Goal: Task Accomplishment & Management: Use online tool/utility

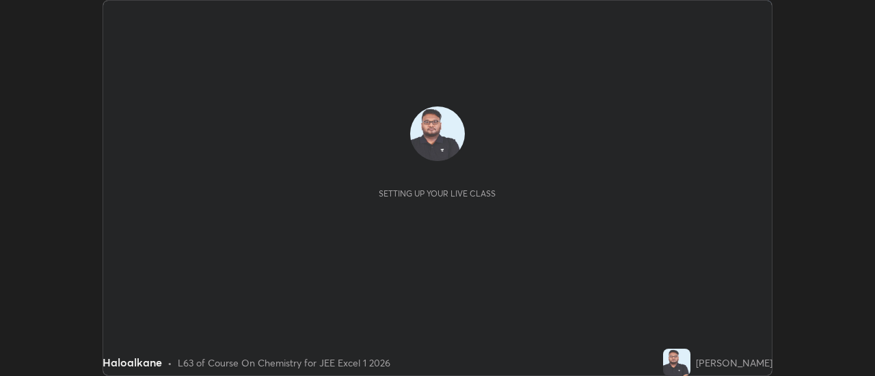
scroll to position [376, 874]
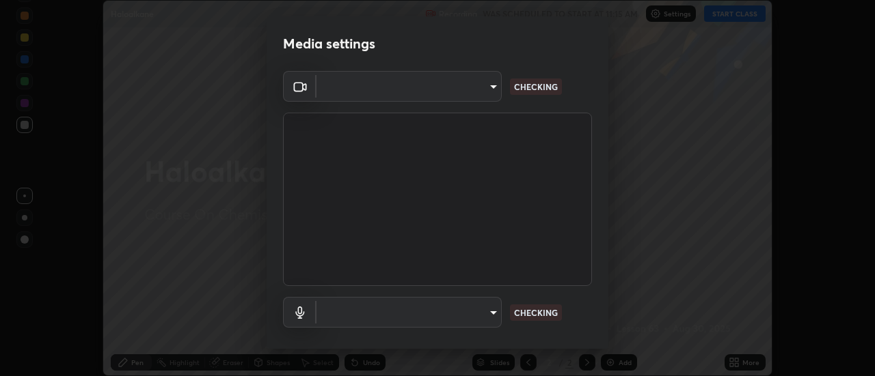
type input "13c1dc7cc06f33c8dd3353061147a8e22a55c748bcd67b0ca4b8335d1c7fd99d"
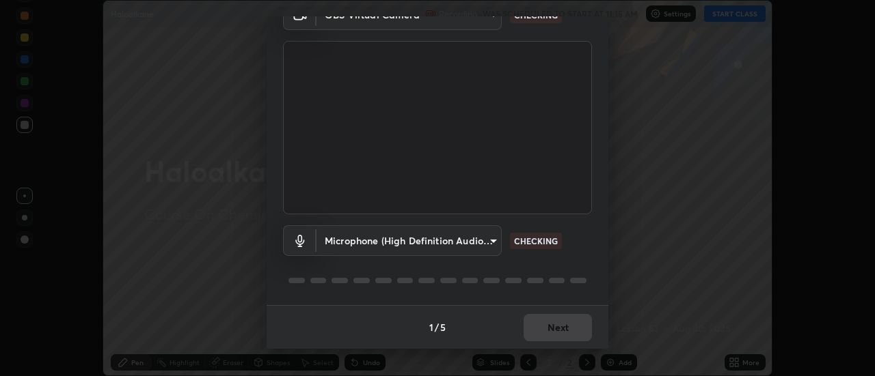
click at [481, 243] on body "Erase all Haloalkane Recording WAS SCHEDULED TO START AT 11:15 AM Settings STAR…" at bounding box center [437, 188] width 875 height 376
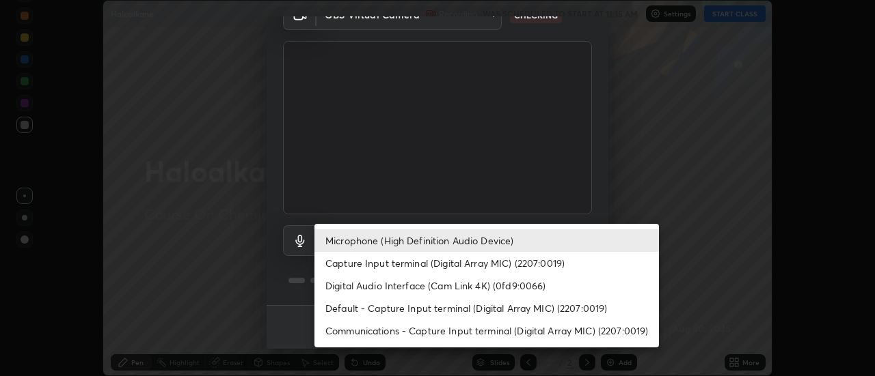
click at [456, 260] on li "Capture Input terminal (Digital Array MIC) (2207:0019)" at bounding box center [486, 263] width 344 height 23
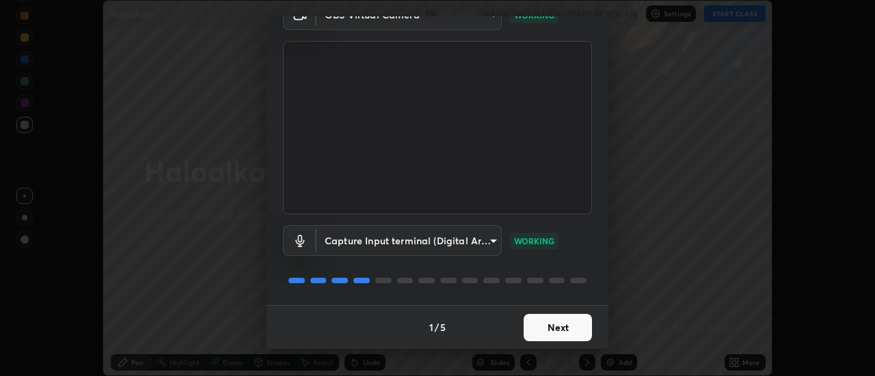
click at [474, 243] on body "Erase all Haloalkane Recording WAS SCHEDULED TO START AT 11:15 AM Settings STAR…" at bounding box center [437, 188] width 875 height 376
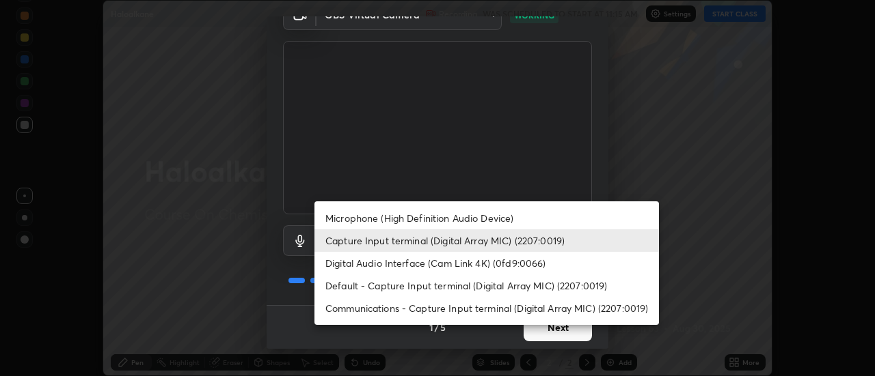
click at [467, 221] on li "Microphone (High Definition Audio Device)" at bounding box center [486, 218] width 344 height 23
type input "ac26431bf92adc374692f2aa6b99da85a2f7092d9bbcce94cc2dd1c4d6a43f1b"
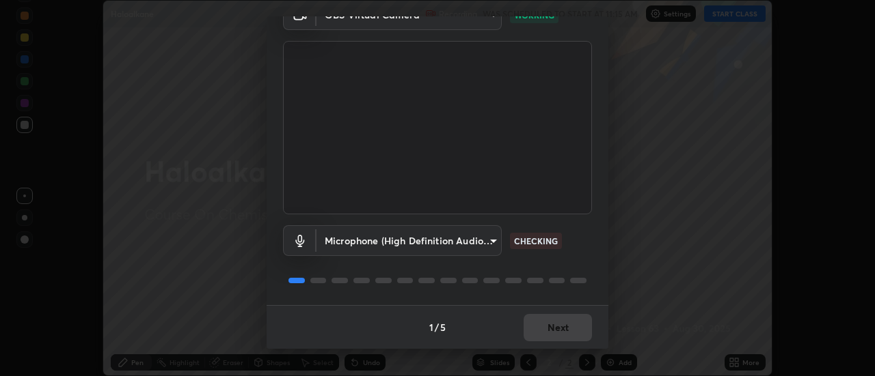
click at [544, 328] on div "1 / 5 Next" at bounding box center [437, 327] width 342 height 44
click at [545, 329] on button "Next" at bounding box center [557, 327] width 68 height 27
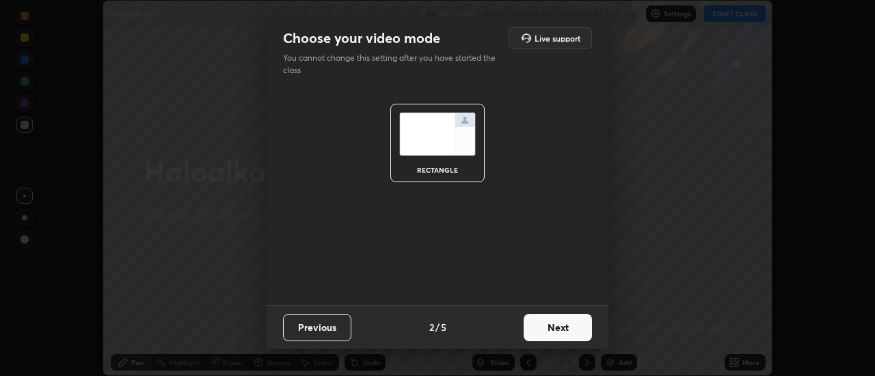
scroll to position [0, 0]
click at [557, 329] on button "Next" at bounding box center [557, 327] width 68 height 27
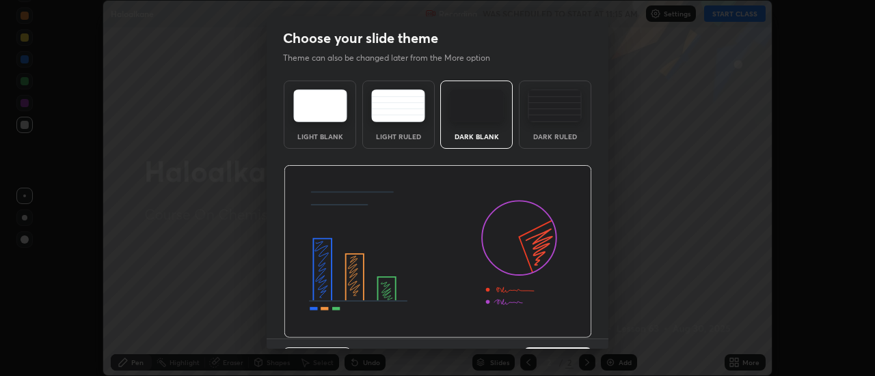
click at [555, 328] on img at bounding box center [438, 252] width 308 height 174
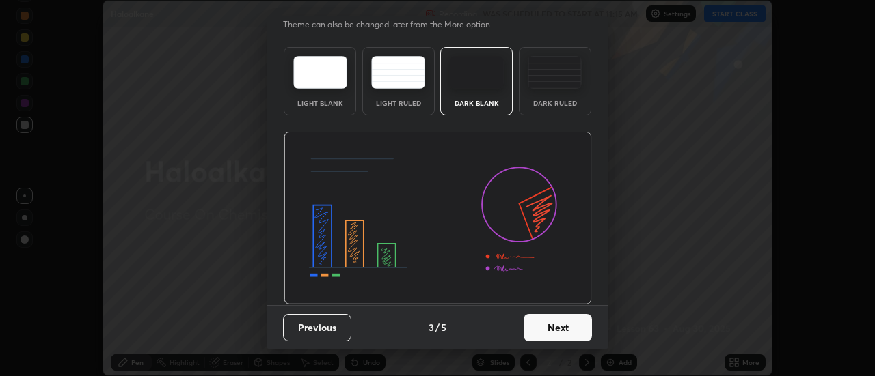
click at [547, 328] on button "Next" at bounding box center [557, 327] width 68 height 27
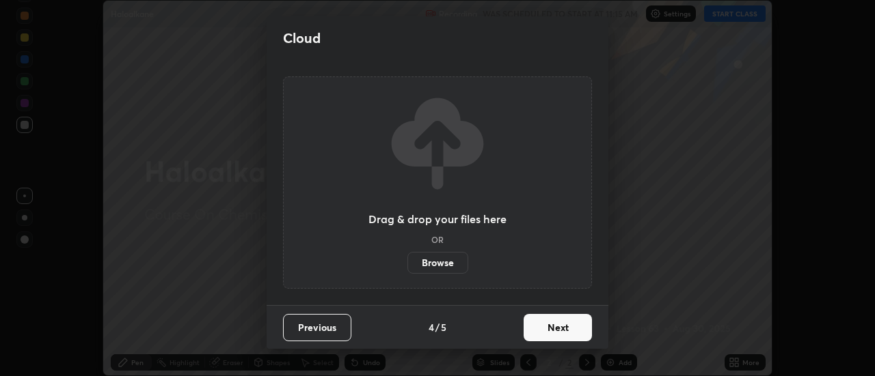
scroll to position [0, 0]
click at [549, 330] on button "Next" at bounding box center [557, 327] width 68 height 27
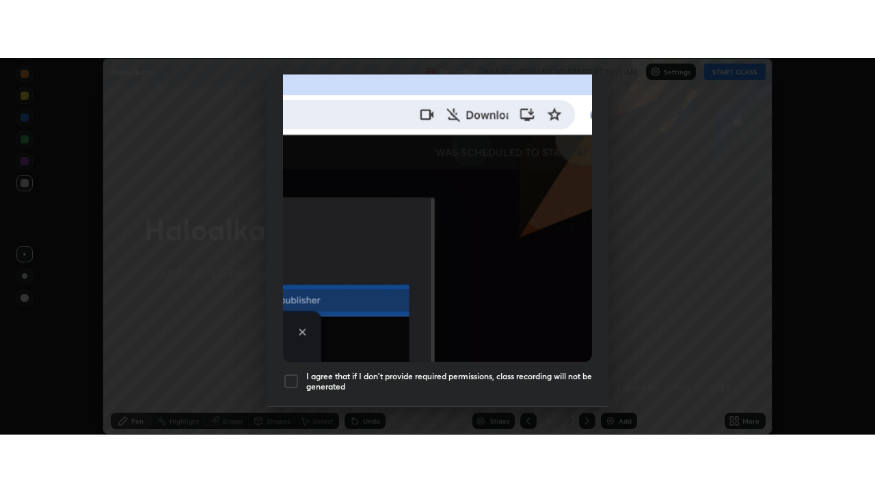
scroll to position [351, 0]
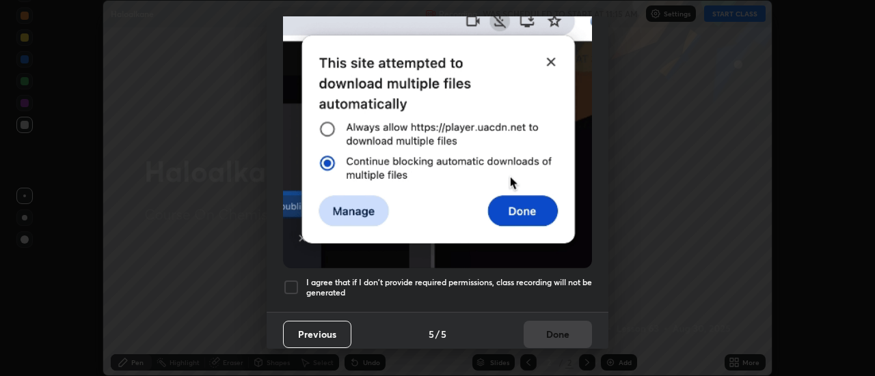
click at [479, 277] on h5 "I agree that if I don't provide required permissions, class recording will not …" at bounding box center [449, 287] width 286 height 21
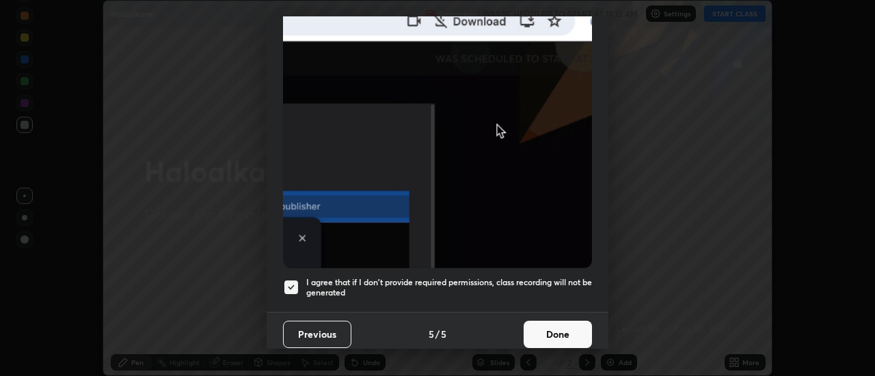
click at [536, 325] on button "Done" at bounding box center [557, 334] width 68 height 27
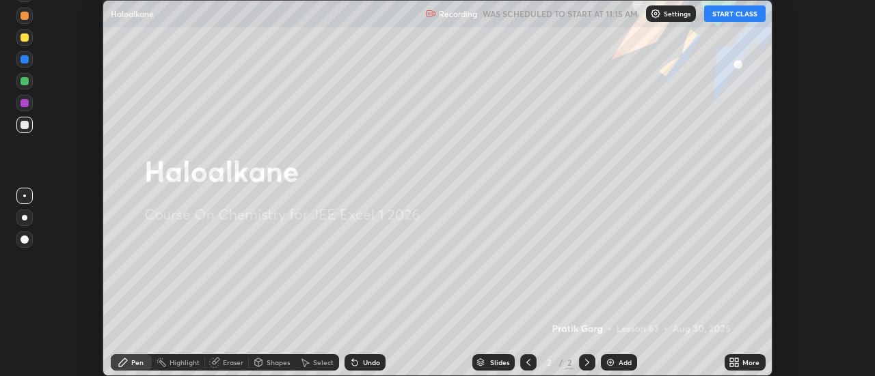
click at [733, 363] on icon at bounding box center [731, 364] width 3 height 3
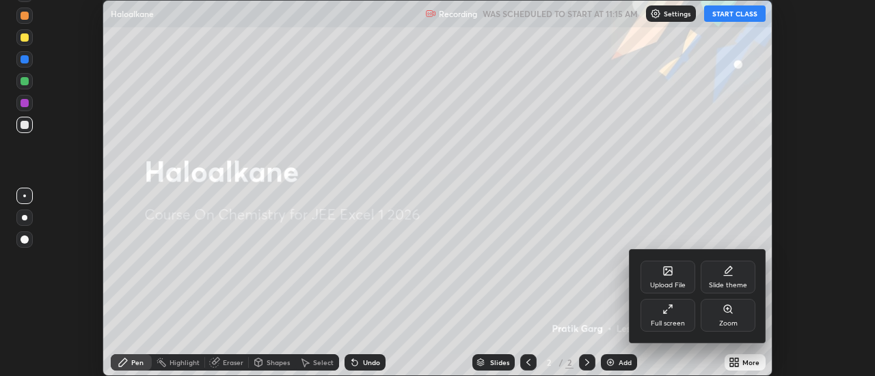
click at [659, 311] on div "Full screen" at bounding box center [667, 315] width 55 height 33
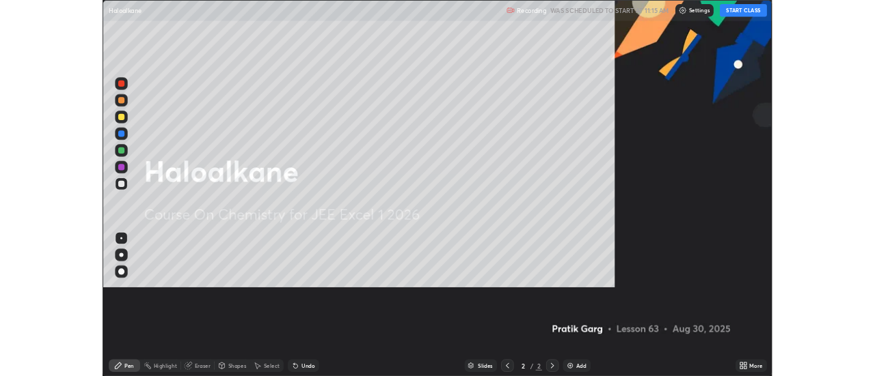
scroll to position [492, 875]
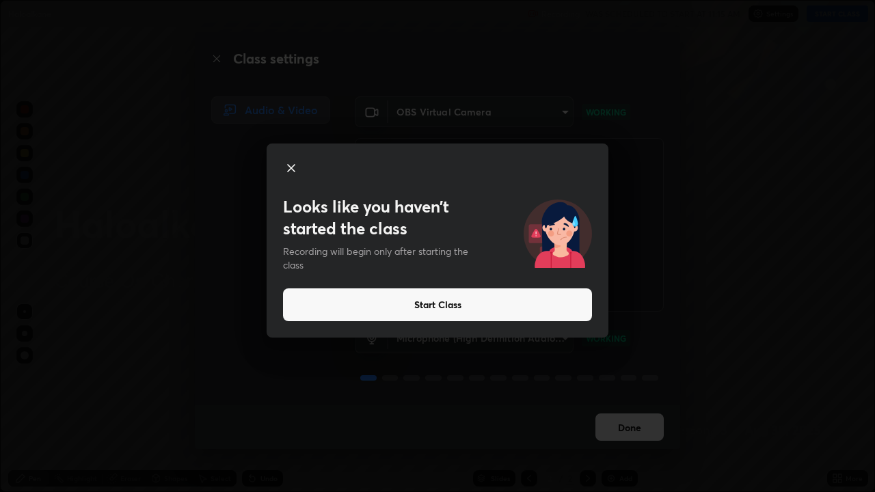
click at [364, 301] on button "Start Class" at bounding box center [437, 304] width 309 height 33
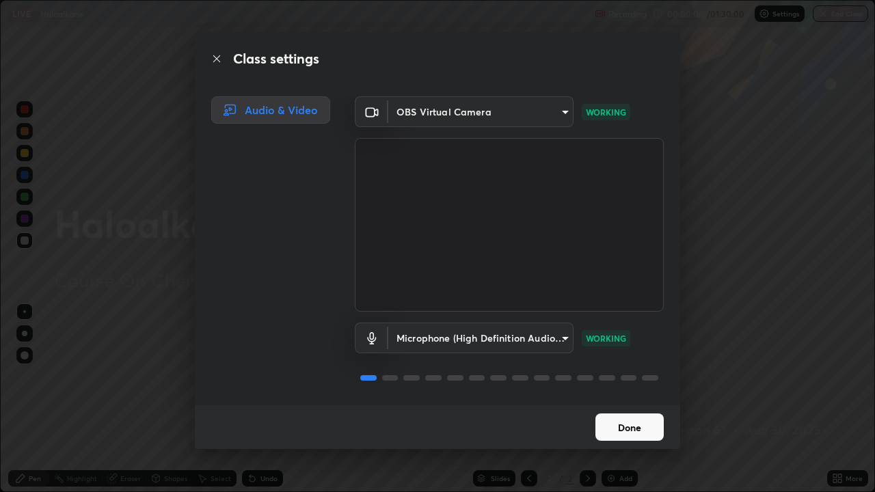
click at [644, 376] on button "Done" at bounding box center [629, 426] width 68 height 27
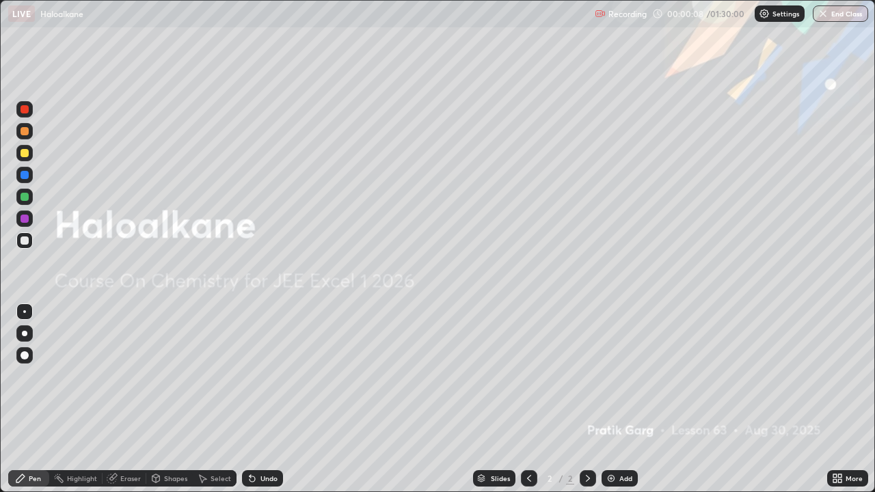
click at [833, 376] on icon at bounding box center [834, 475] width 3 height 3
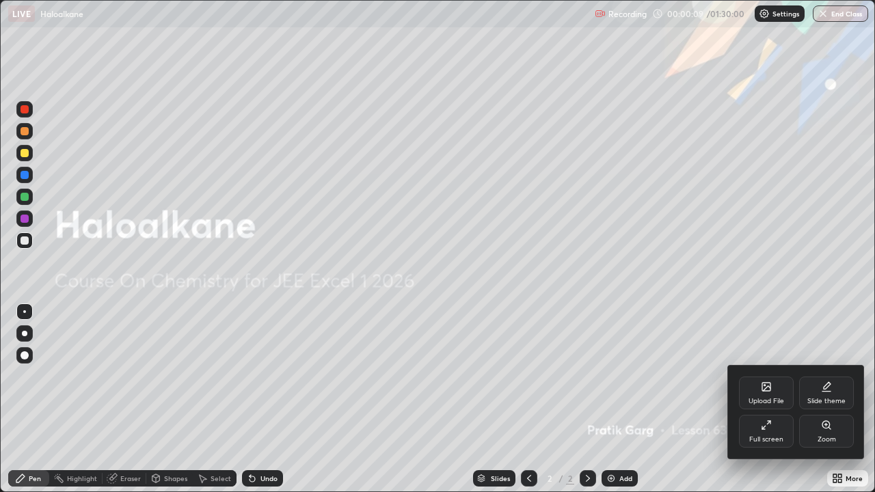
click at [778, 376] on div "Full screen" at bounding box center [766, 431] width 55 height 33
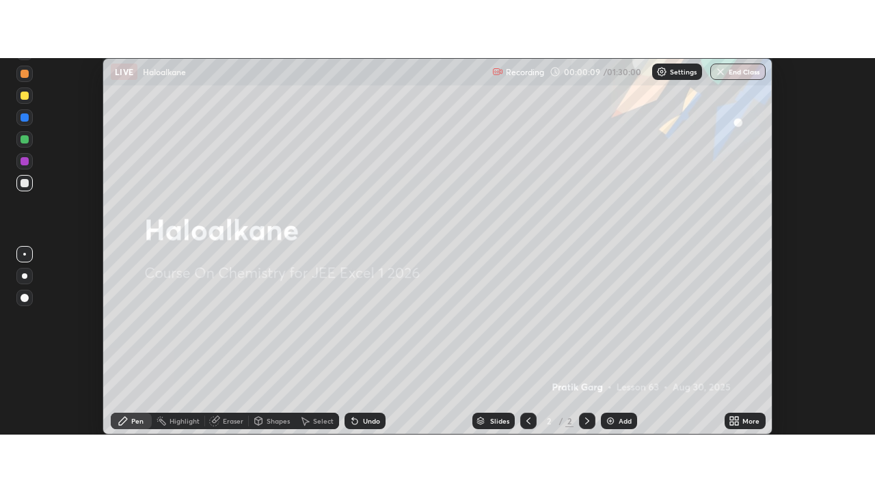
scroll to position [67950, 67452]
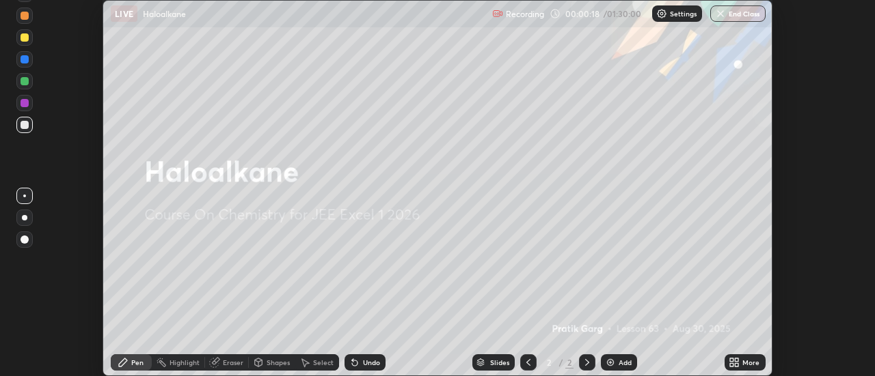
click at [622, 364] on div "Add" at bounding box center [624, 362] width 13 height 7
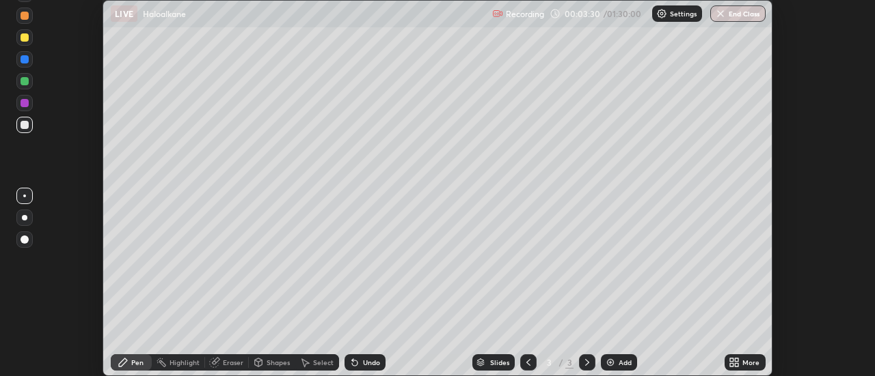
click at [732, 365] on icon at bounding box center [731, 364] width 3 height 3
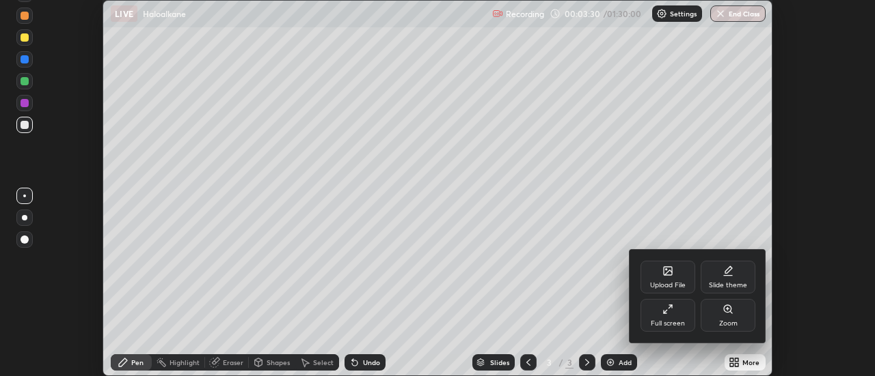
click at [670, 325] on div "Full screen" at bounding box center [667, 323] width 34 height 7
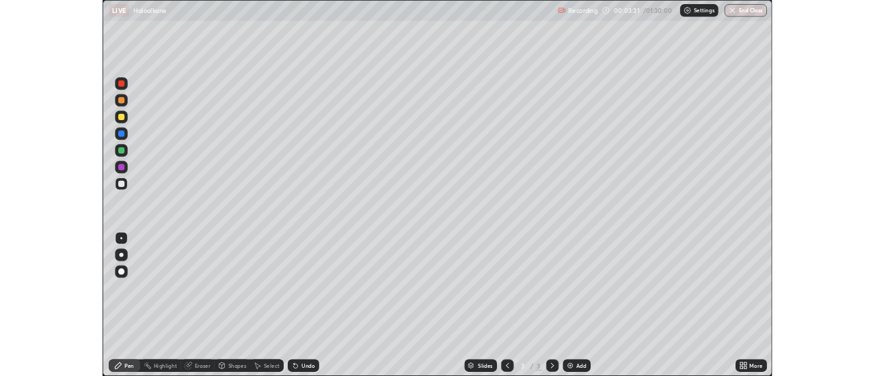
scroll to position [492, 875]
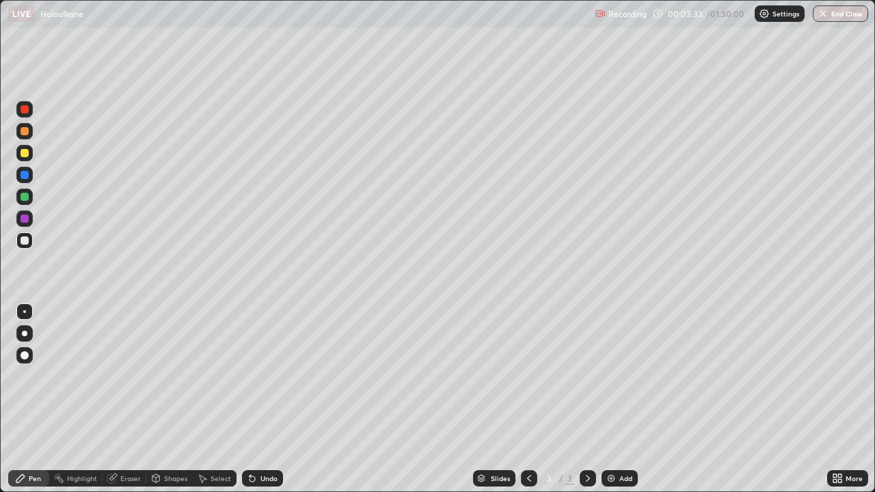
click at [25, 154] on div at bounding box center [24, 153] width 8 height 8
click at [625, 376] on div "Add" at bounding box center [619, 478] width 36 height 16
click at [26, 240] on div at bounding box center [24, 240] width 8 height 8
click at [254, 376] on icon at bounding box center [252, 478] width 11 height 11
click at [250, 376] on icon at bounding box center [251, 478] width 5 height 5
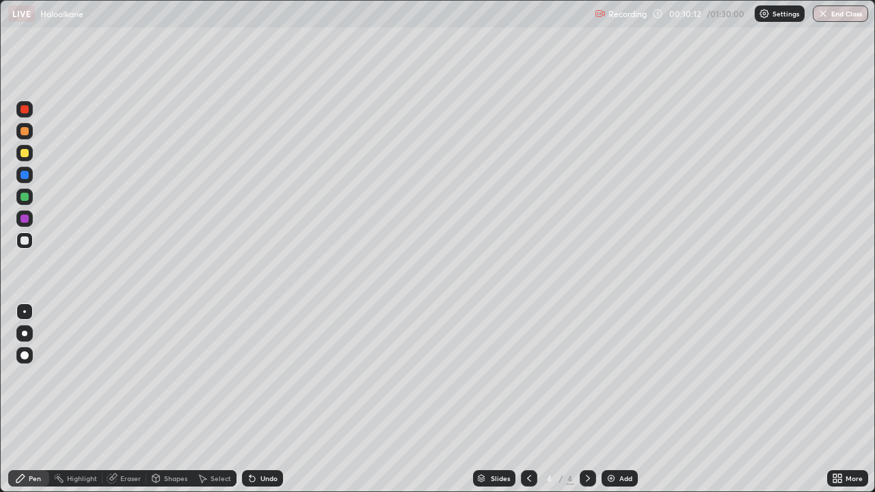
click at [629, 376] on div "Add" at bounding box center [625, 478] width 13 height 7
click at [26, 150] on div at bounding box center [24, 153] width 8 height 8
click at [25, 241] on div at bounding box center [24, 240] width 8 height 8
click at [267, 376] on div "Undo" at bounding box center [262, 478] width 41 height 16
click at [266, 376] on div "Undo" at bounding box center [262, 478] width 41 height 16
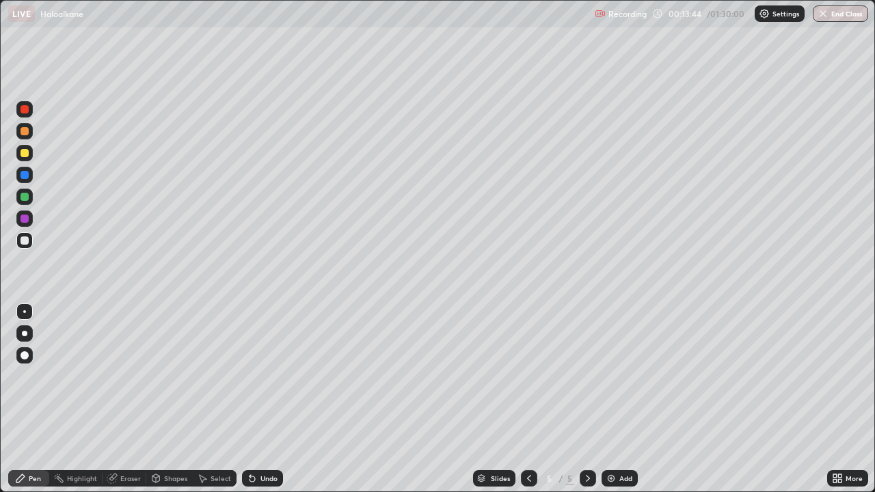
click at [266, 376] on div "Undo" at bounding box center [262, 478] width 41 height 16
click at [264, 376] on div "Undo" at bounding box center [262, 478] width 41 height 16
click at [264, 376] on div "Undo" at bounding box center [268, 478] width 17 height 7
click at [266, 376] on div "Undo" at bounding box center [268, 478] width 17 height 7
click at [265, 376] on div "Undo" at bounding box center [268, 478] width 17 height 7
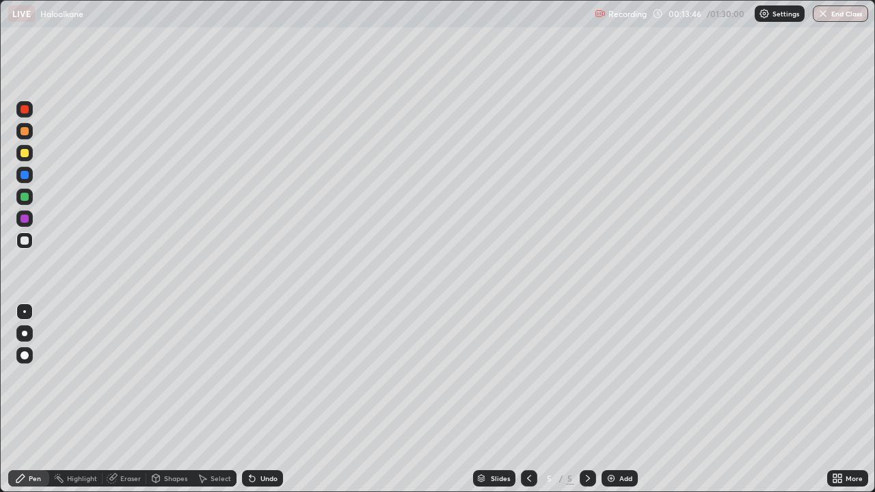
click at [264, 376] on div "Undo" at bounding box center [262, 478] width 41 height 16
click at [260, 376] on div "Undo" at bounding box center [268, 478] width 17 height 7
click at [262, 376] on div "Undo" at bounding box center [268, 478] width 17 height 7
click at [266, 376] on div "Undo" at bounding box center [262, 478] width 41 height 16
click at [269, 376] on div "Undo" at bounding box center [268, 478] width 17 height 7
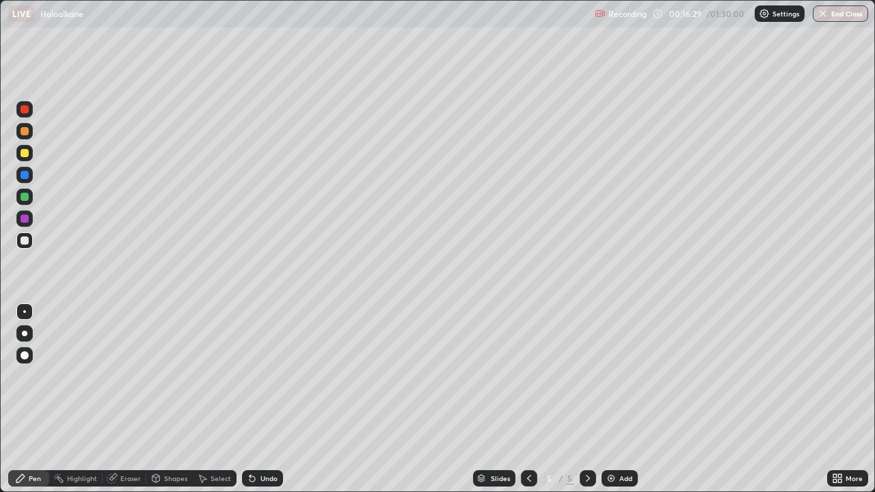
click at [267, 376] on div "Undo" at bounding box center [268, 478] width 17 height 7
click at [268, 376] on div "Undo" at bounding box center [268, 478] width 17 height 7
click at [269, 376] on div "Undo" at bounding box center [268, 478] width 17 height 7
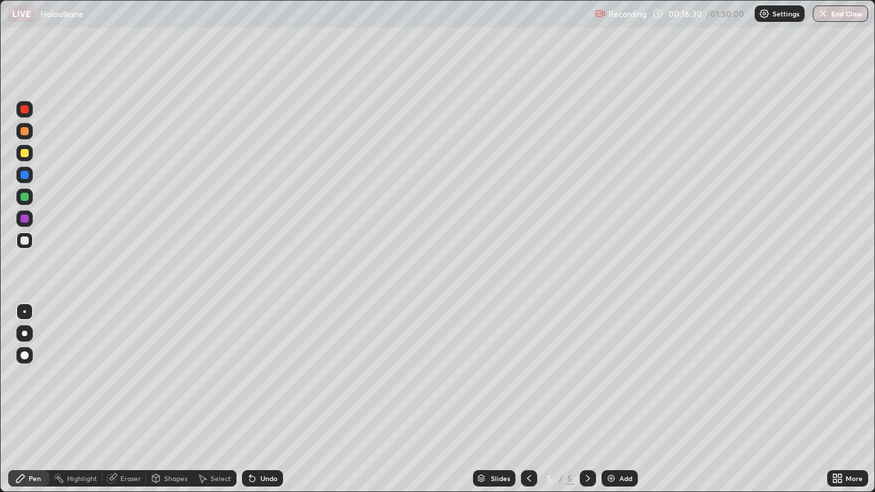
click at [269, 376] on div "Undo" at bounding box center [268, 478] width 17 height 7
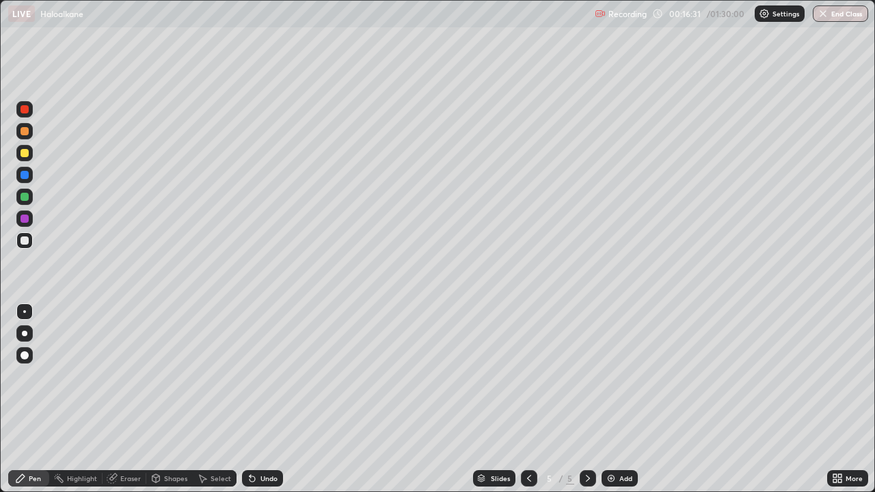
click at [268, 376] on div "Undo" at bounding box center [268, 478] width 17 height 7
click at [269, 376] on div "Undo" at bounding box center [262, 478] width 41 height 16
click at [616, 376] on div "Add" at bounding box center [619, 478] width 36 height 16
click at [28, 196] on div at bounding box center [24, 197] width 8 height 8
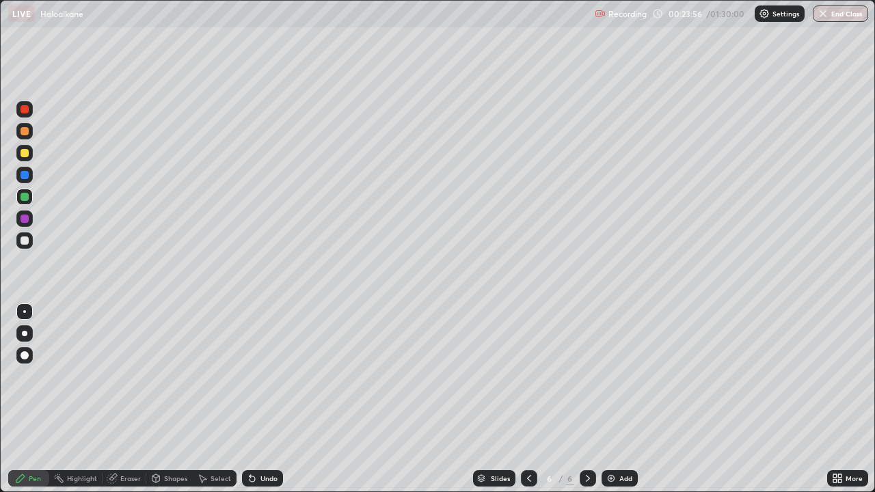
click at [624, 376] on div "Add" at bounding box center [619, 478] width 36 height 16
click at [23, 154] on div at bounding box center [24, 153] width 8 height 8
click at [25, 195] on div at bounding box center [24, 197] width 8 height 8
click at [633, 376] on div "Add" at bounding box center [619, 478] width 36 height 16
click at [26, 158] on div at bounding box center [24, 153] width 16 height 16
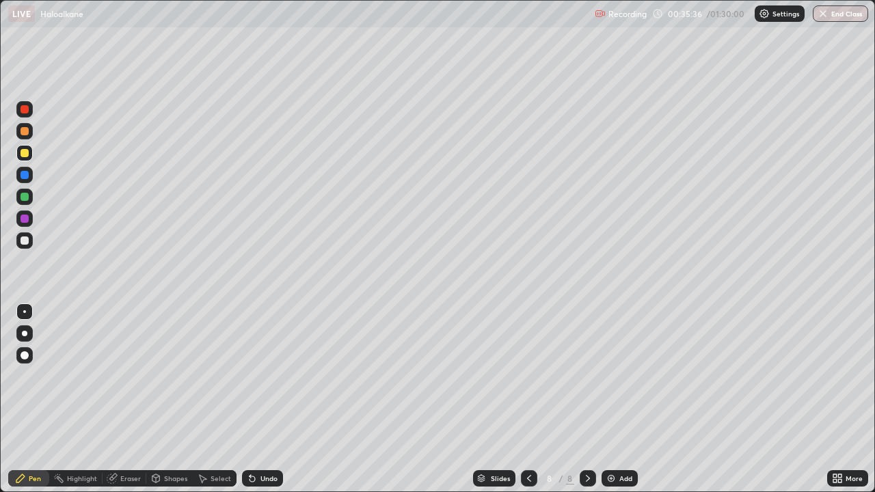
click at [627, 376] on div "Add" at bounding box center [619, 478] width 36 height 16
click at [27, 200] on div at bounding box center [24, 197] width 8 height 8
click at [624, 376] on div "Add" at bounding box center [619, 478] width 36 height 16
click at [609, 376] on img at bounding box center [610, 478] width 11 height 11
click at [621, 376] on div "Add" at bounding box center [625, 478] width 13 height 7
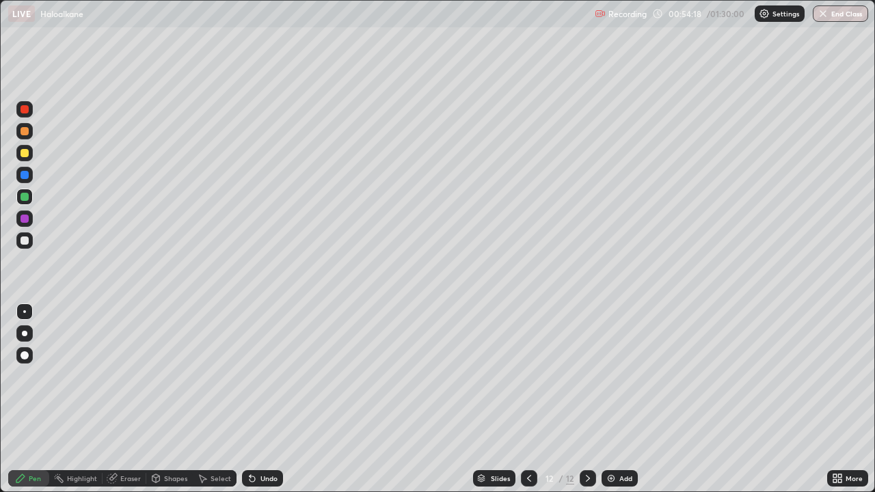
click at [124, 376] on div "Eraser" at bounding box center [124, 478] width 44 height 16
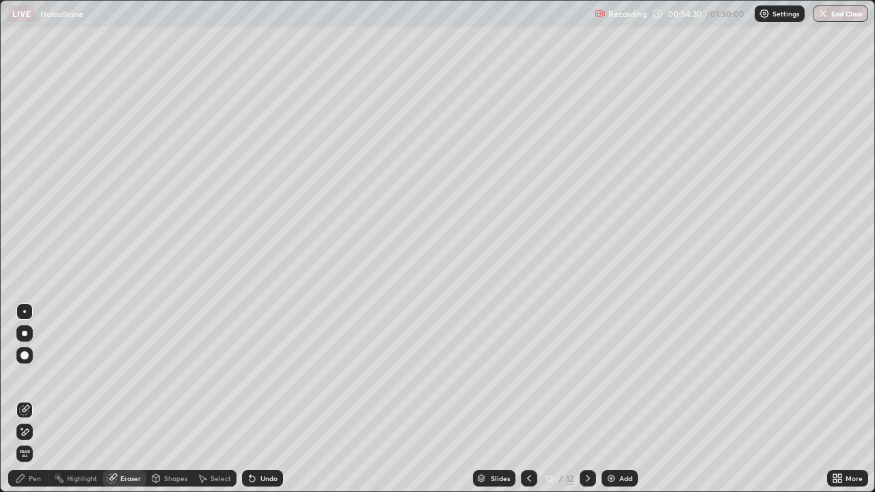
click at [33, 376] on div "Pen" at bounding box center [35, 478] width 12 height 7
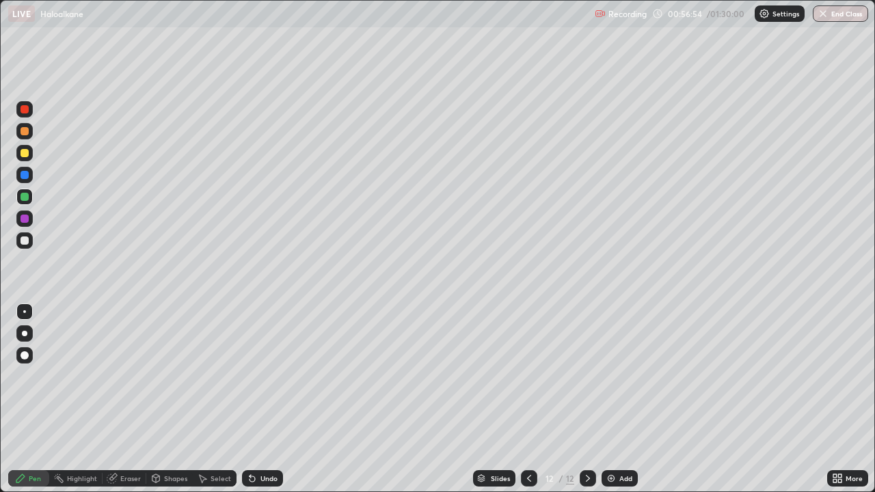
click at [622, 376] on div "Add" at bounding box center [619, 478] width 36 height 16
click at [23, 156] on div at bounding box center [24, 153] width 8 height 8
click at [629, 376] on div "Add" at bounding box center [625, 478] width 13 height 7
click at [29, 243] on div at bounding box center [24, 240] width 16 height 16
click at [523, 376] on icon at bounding box center [528, 478] width 11 height 11
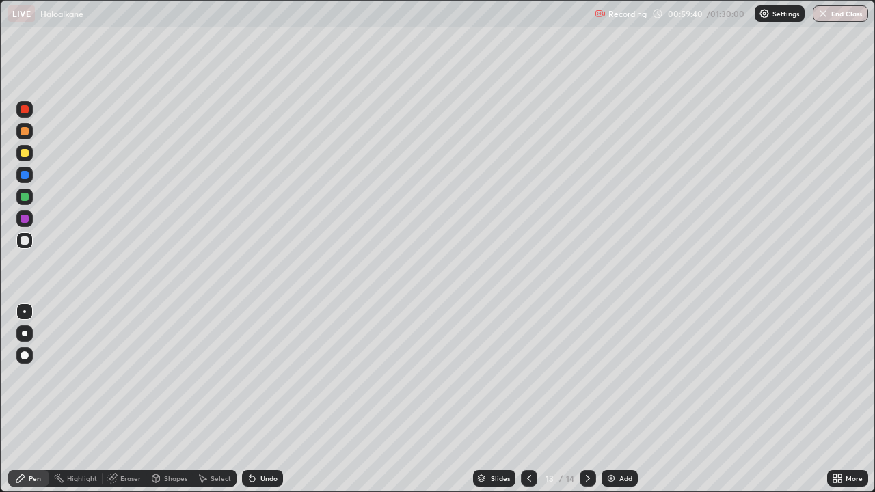
click at [584, 376] on icon at bounding box center [587, 478] width 11 height 11
click at [173, 376] on div "Shapes" at bounding box center [175, 478] width 23 height 7
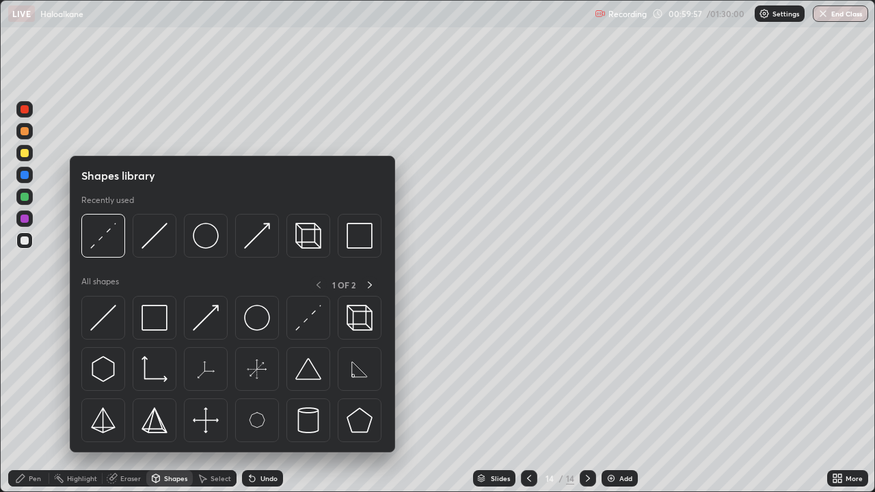
click at [134, 376] on div "Eraser" at bounding box center [124, 478] width 44 height 16
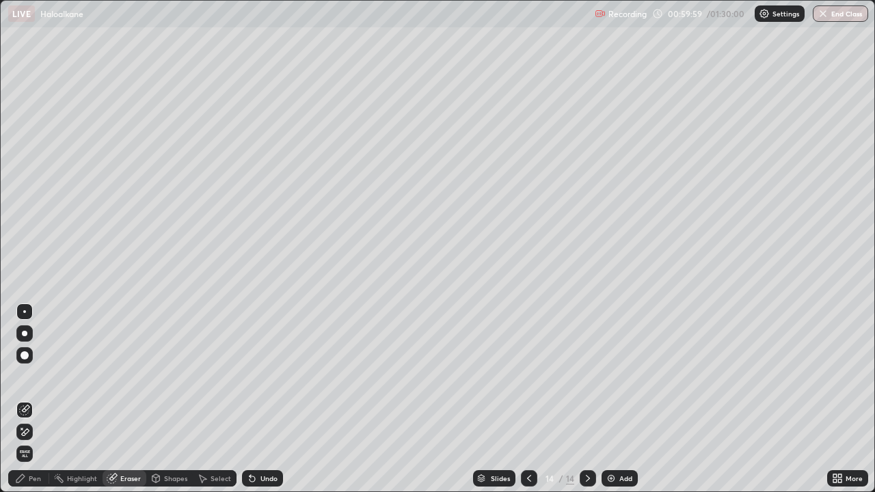
click at [36, 376] on div "Pen" at bounding box center [35, 478] width 12 height 7
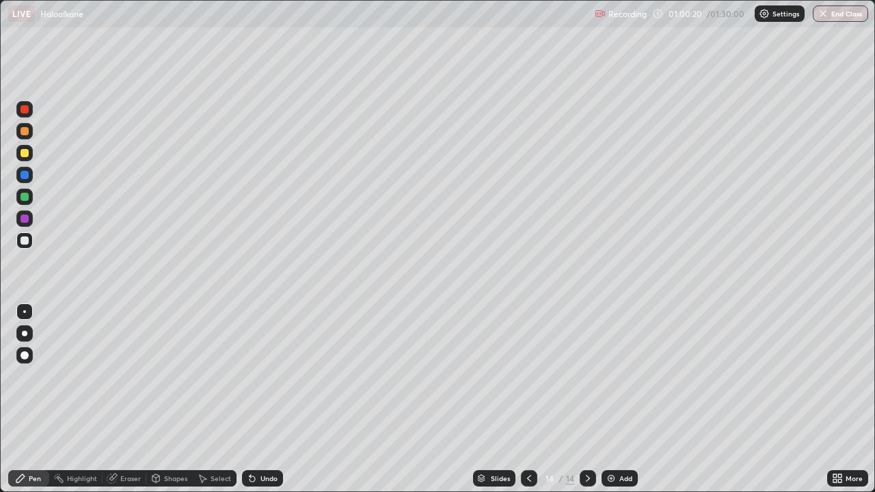
click at [25, 152] on div at bounding box center [24, 153] width 8 height 8
click at [131, 376] on div "Eraser" at bounding box center [130, 478] width 20 height 7
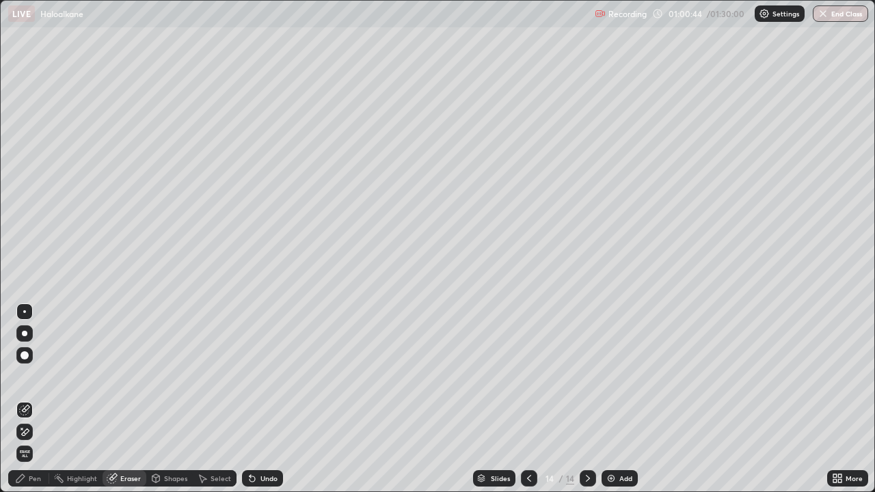
click at [29, 376] on div "Pen" at bounding box center [35, 478] width 12 height 7
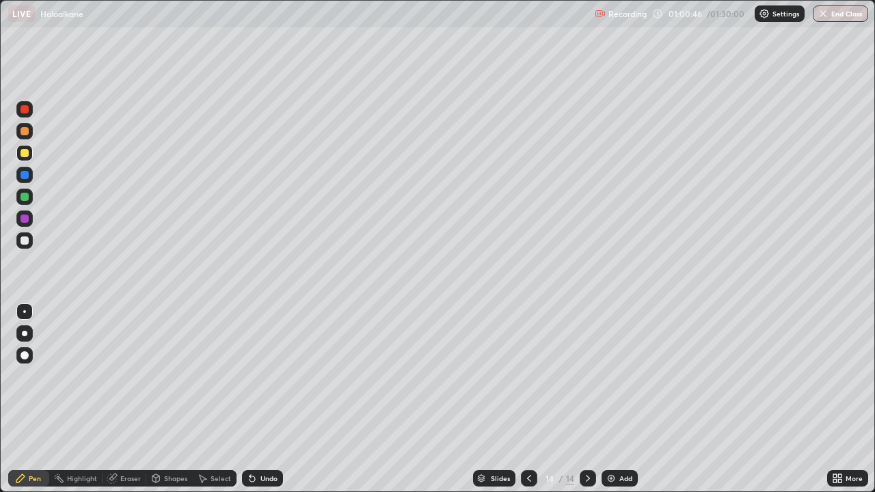
click at [27, 198] on div at bounding box center [24, 197] width 8 height 8
click at [628, 376] on div "Add" at bounding box center [619, 478] width 36 height 16
click at [23, 156] on div at bounding box center [24, 153] width 8 height 8
click at [523, 376] on div at bounding box center [529, 478] width 16 height 16
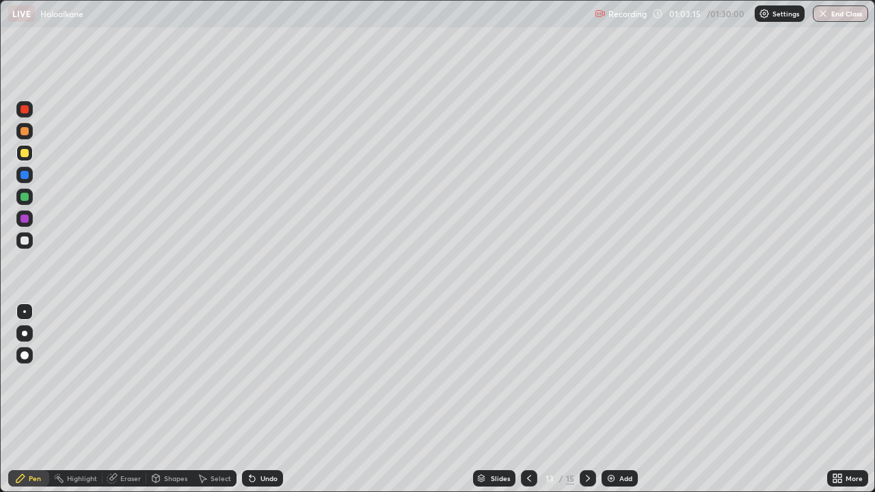
click at [266, 376] on div "Undo" at bounding box center [268, 478] width 17 height 7
click at [264, 376] on div "Undo" at bounding box center [268, 478] width 17 height 7
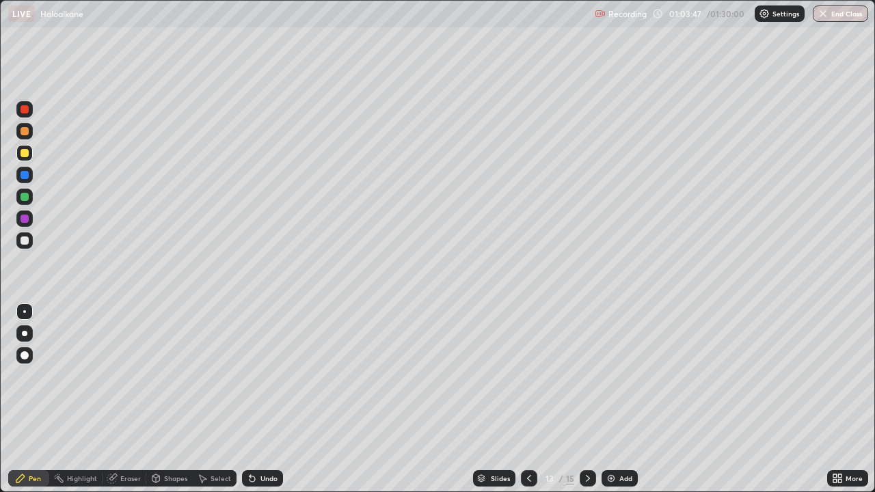
click at [592, 376] on div at bounding box center [587, 478] width 16 height 16
click at [588, 376] on icon at bounding box center [587, 478] width 11 height 11
click at [25, 241] on div at bounding box center [24, 240] width 8 height 8
click at [528, 376] on icon at bounding box center [528, 478] width 11 height 11
click at [582, 376] on icon at bounding box center [587, 478] width 11 height 11
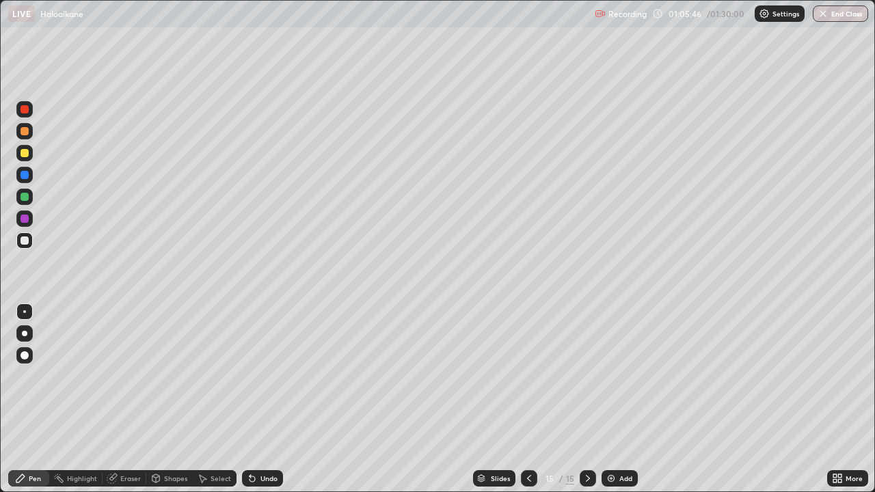
click at [28, 195] on div at bounding box center [24, 197] width 8 height 8
click at [26, 194] on div at bounding box center [24, 197] width 8 height 8
click at [116, 376] on icon at bounding box center [112, 478] width 11 height 11
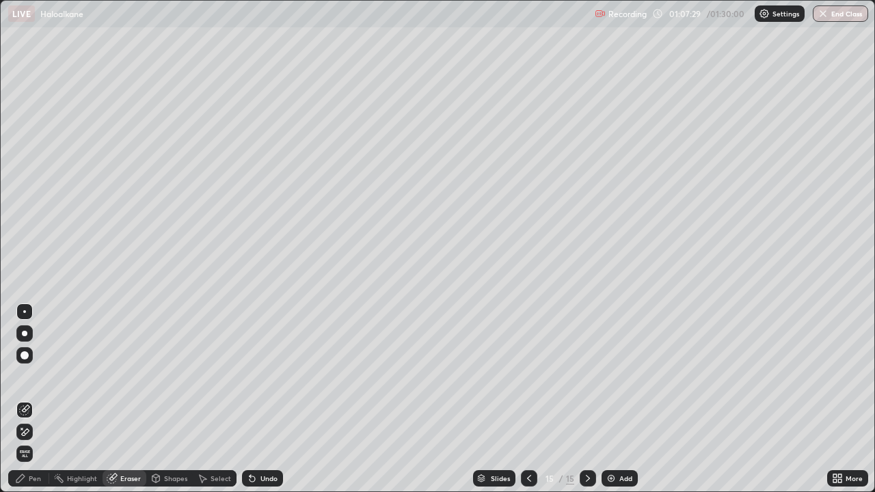
click at [32, 376] on div "Pen" at bounding box center [28, 478] width 41 height 16
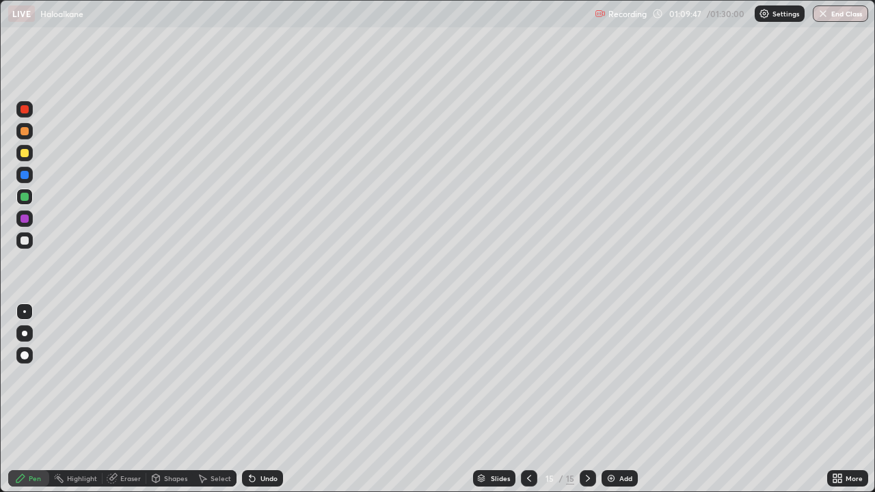
click at [620, 376] on div "Add" at bounding box center [619, 478] width 36 height 16
click at [31, 152] on div at bounding box center [24, 153] width 16 height 16
click at [425, 53] on button "Undo" at bounding box center [444, 57] width 40 height 16
click at [25, 195] on div at bounding box center [24, 197] width 8 height 8
click at [834, 376] on icon at bounding box center [834, 480] width 3 height 3
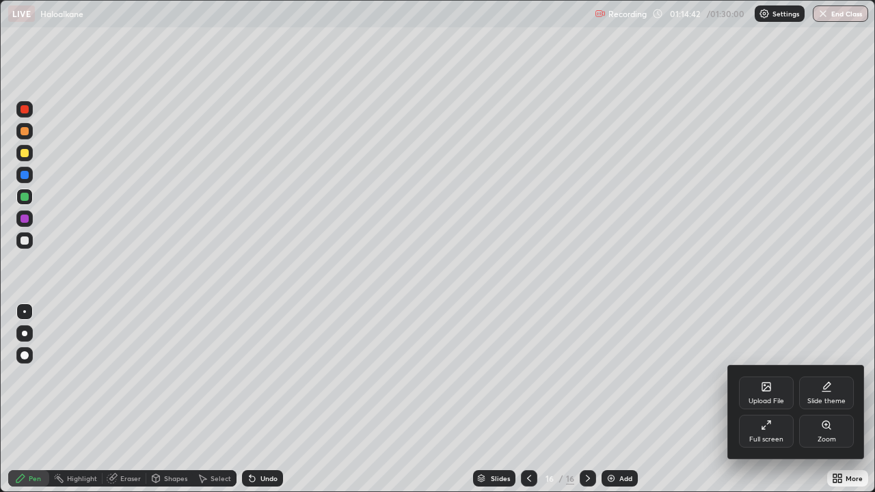
click at [771, 376] on div "Full screen" at bounding box center [766, 439] width 34 height 7
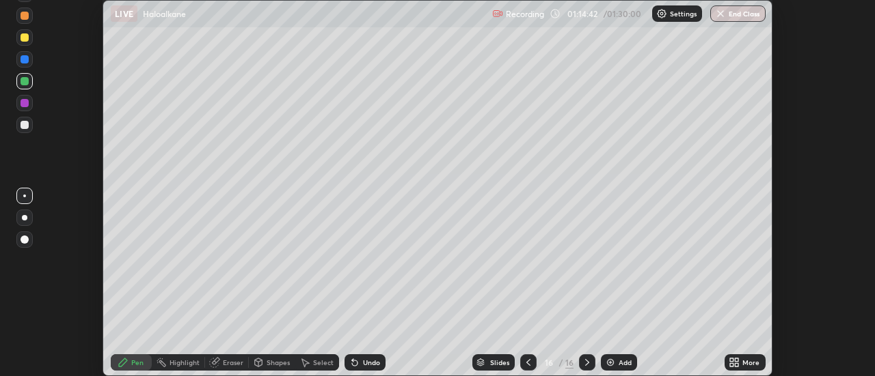
scroll to position [67950, 67452]
click at [731, 18] on button "End Class" at bounding box center [737, 13] width 55 height 16
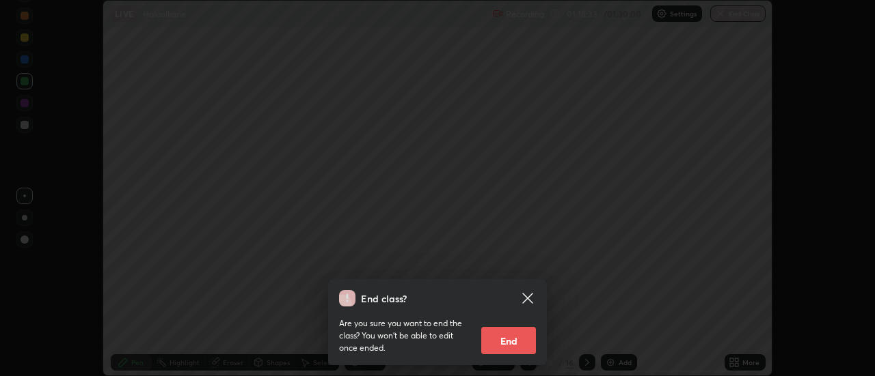
click at [491, 318] on div "Are you sure you want to end the class? You won’t be able to edit once ended. E…" at bounding box center [437, 331] width 197 height 48
click at [510, 348] on button "End" at bounding box center [508, 340] width 55 height 27
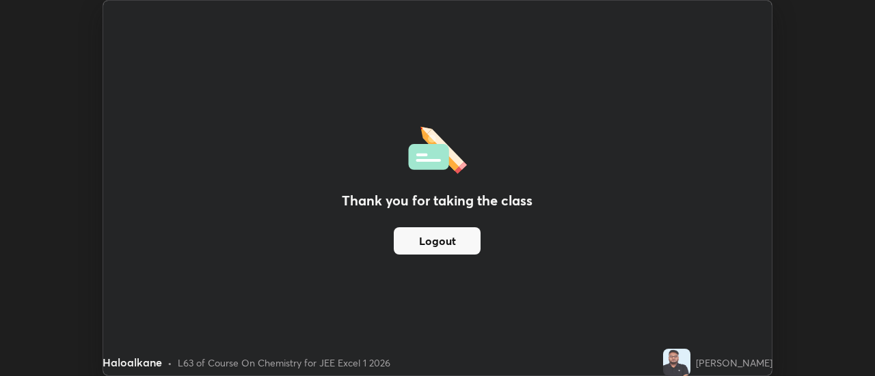
click at [448, 243] on button "Logout" at bounding box center [437, 241] width 87 height 27
